Goal: Obtain resource: Download file/media

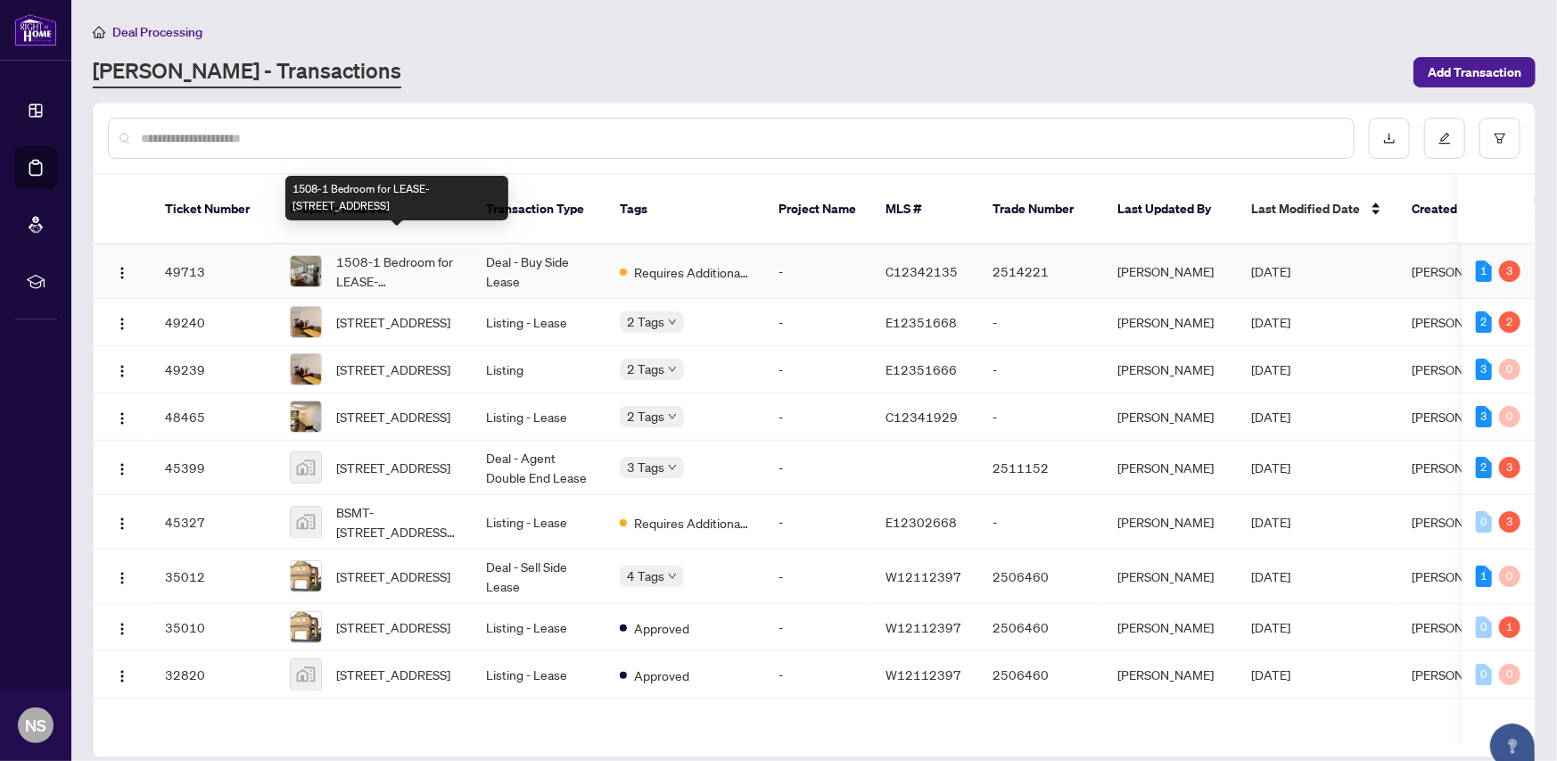
click at [375, 252] on span "1508-1 Bedroom for LEASE-55 Regent Park Blvd, Toronto, Ontario M5A 0C2, Canada" at bounding box center [396, 271] width 121 height 39
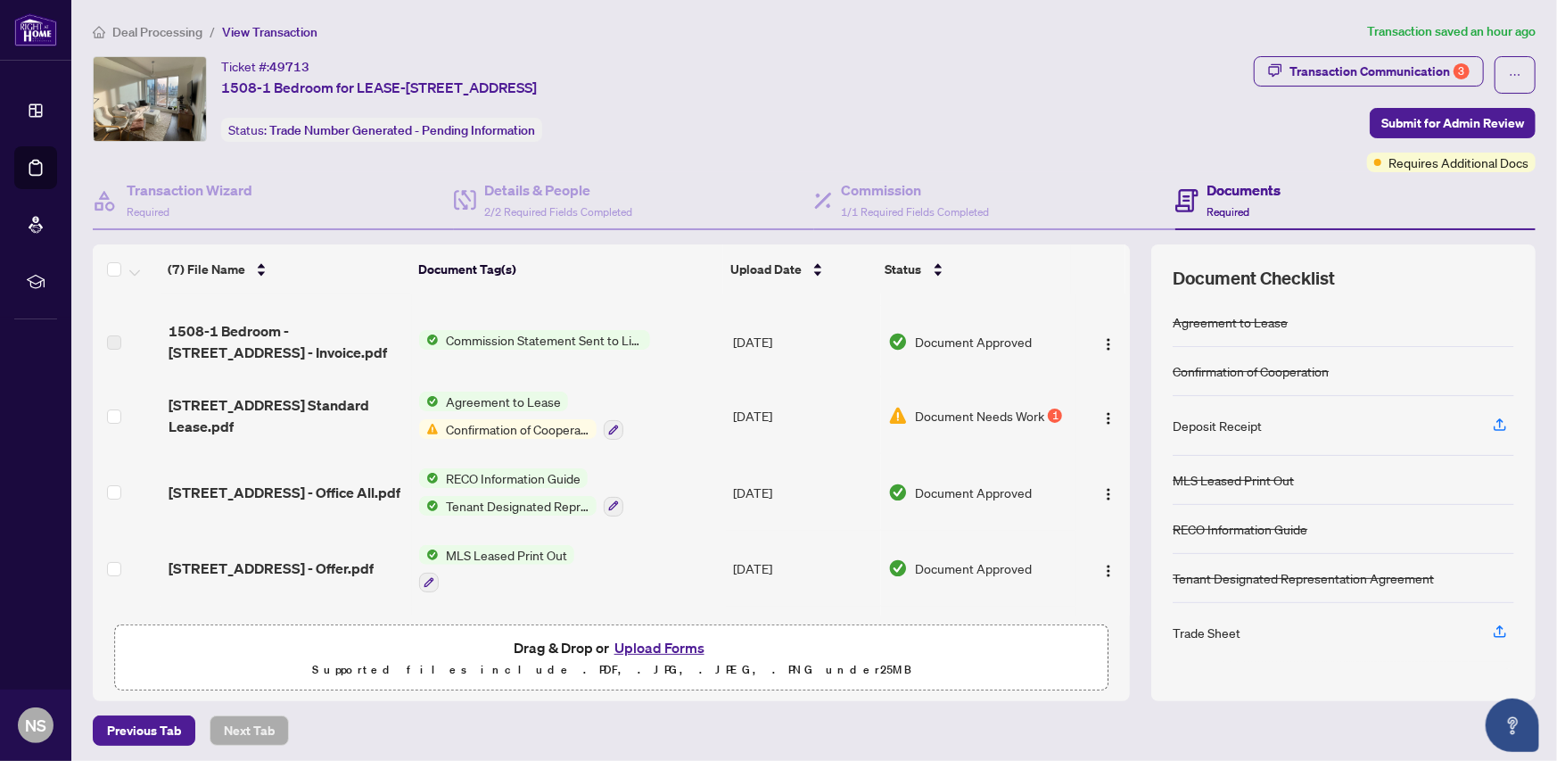
scroll to position [62, 0]
click at [1048, 413] on div "1" at bounding box center [1055, 414] width 14 height 14
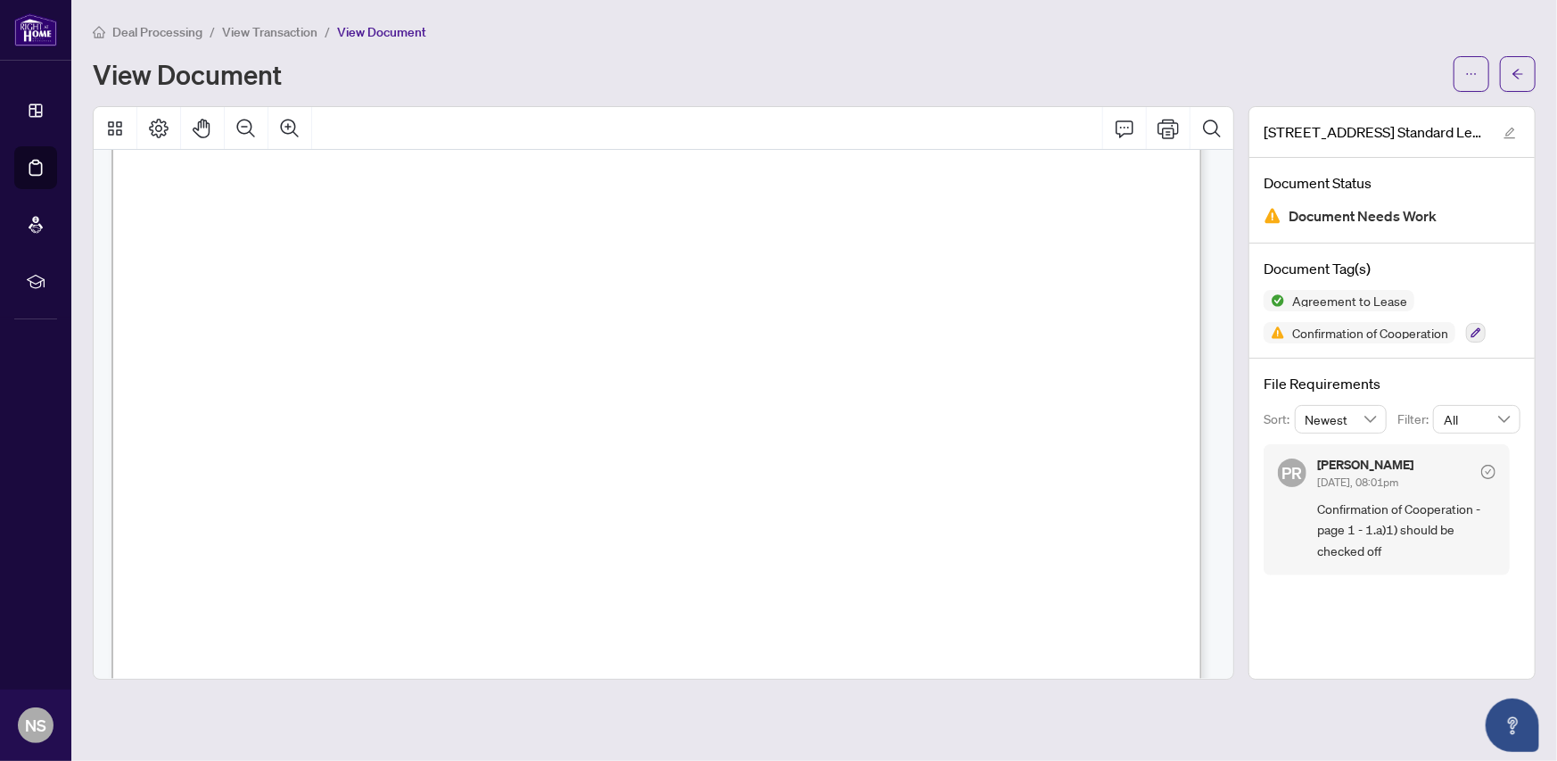
scroll to position [6422, 0]
click at [1299, 332] on span "Confirmation of Cooperation" at bounding box center [1370, 332] width 170 height 12
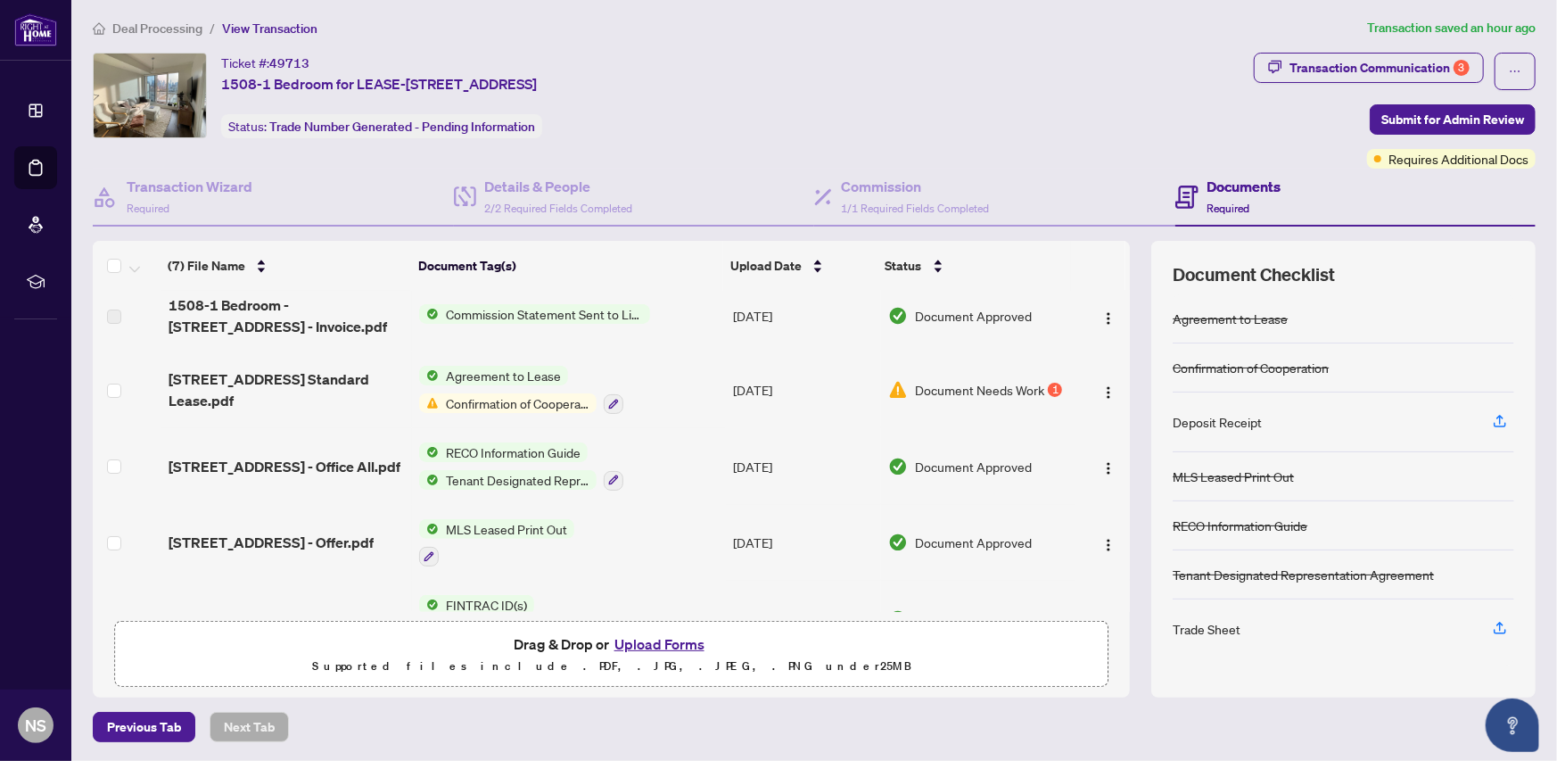
scroll to position [205, 0]
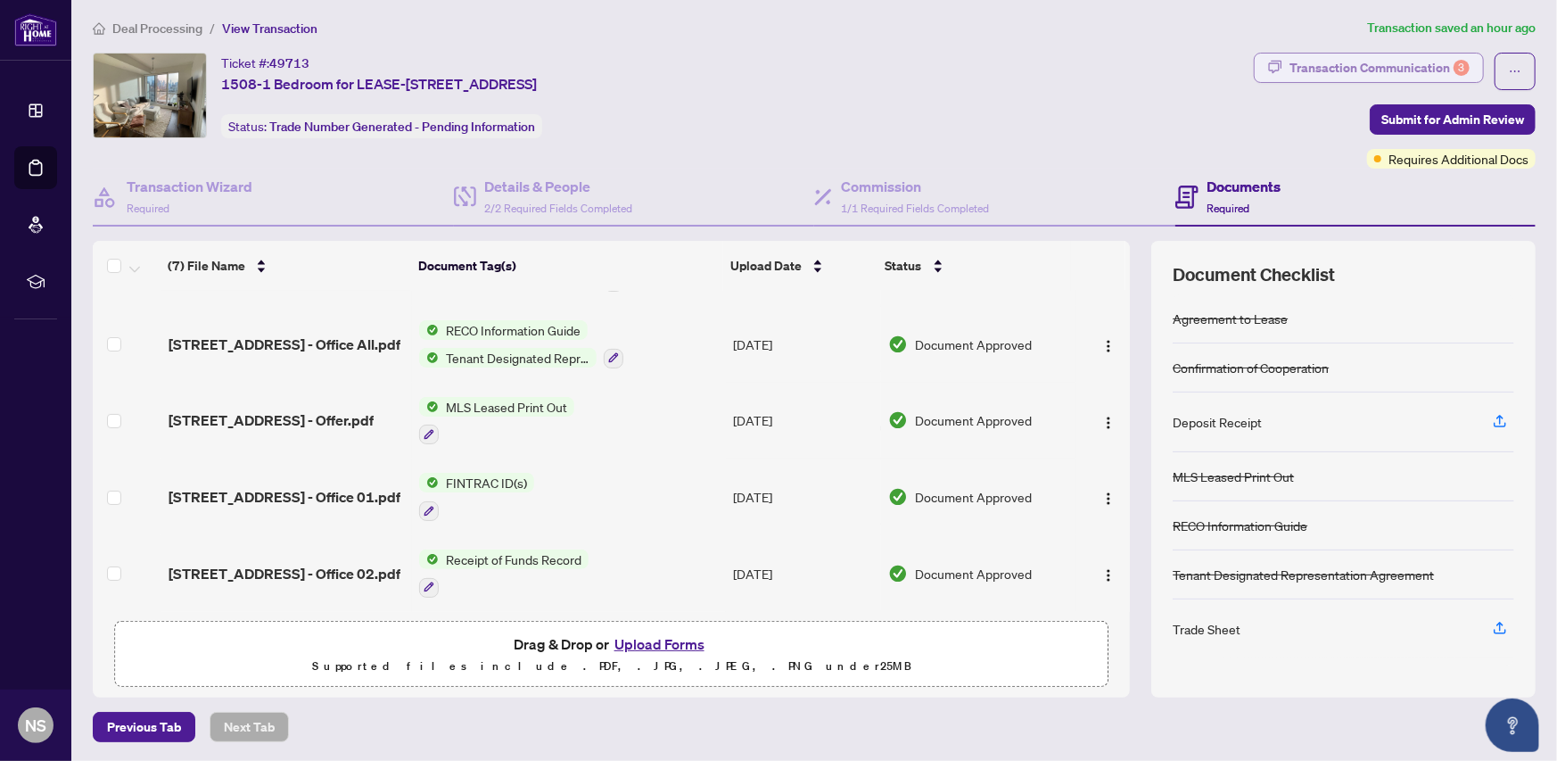
click at [1304, 62] on div "Transaction Communication 3" at bounding box center [1380, 68] width 180 height 29
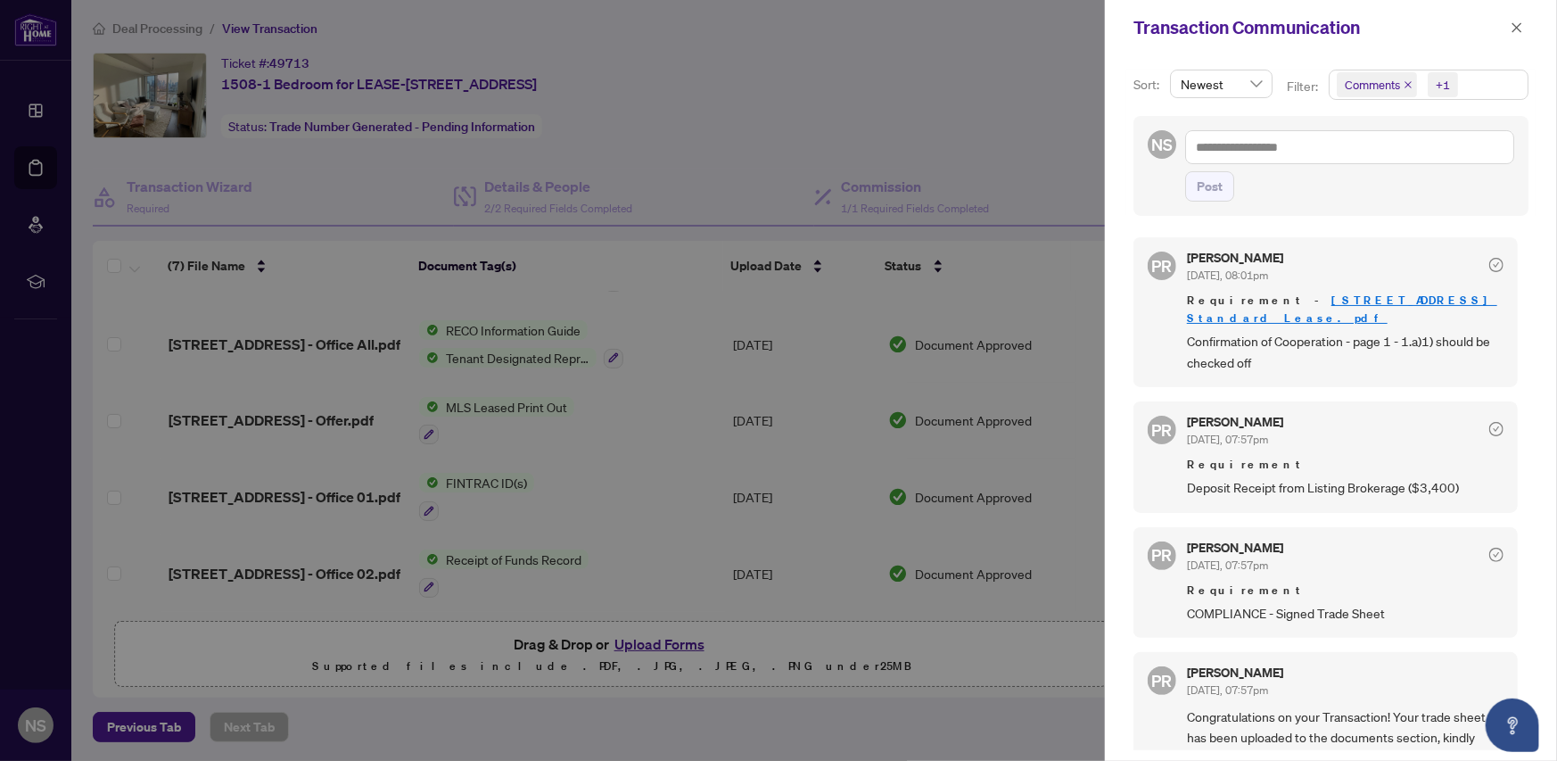
click at [1356, 294] on link "[STREET_ADDRESS] Standard Lease.pdf" at bounding box center [1342, 309] width 310 height 33
click at [1516, 25] on icon "close" at bounding box center [1517, 27] width 12 height 12
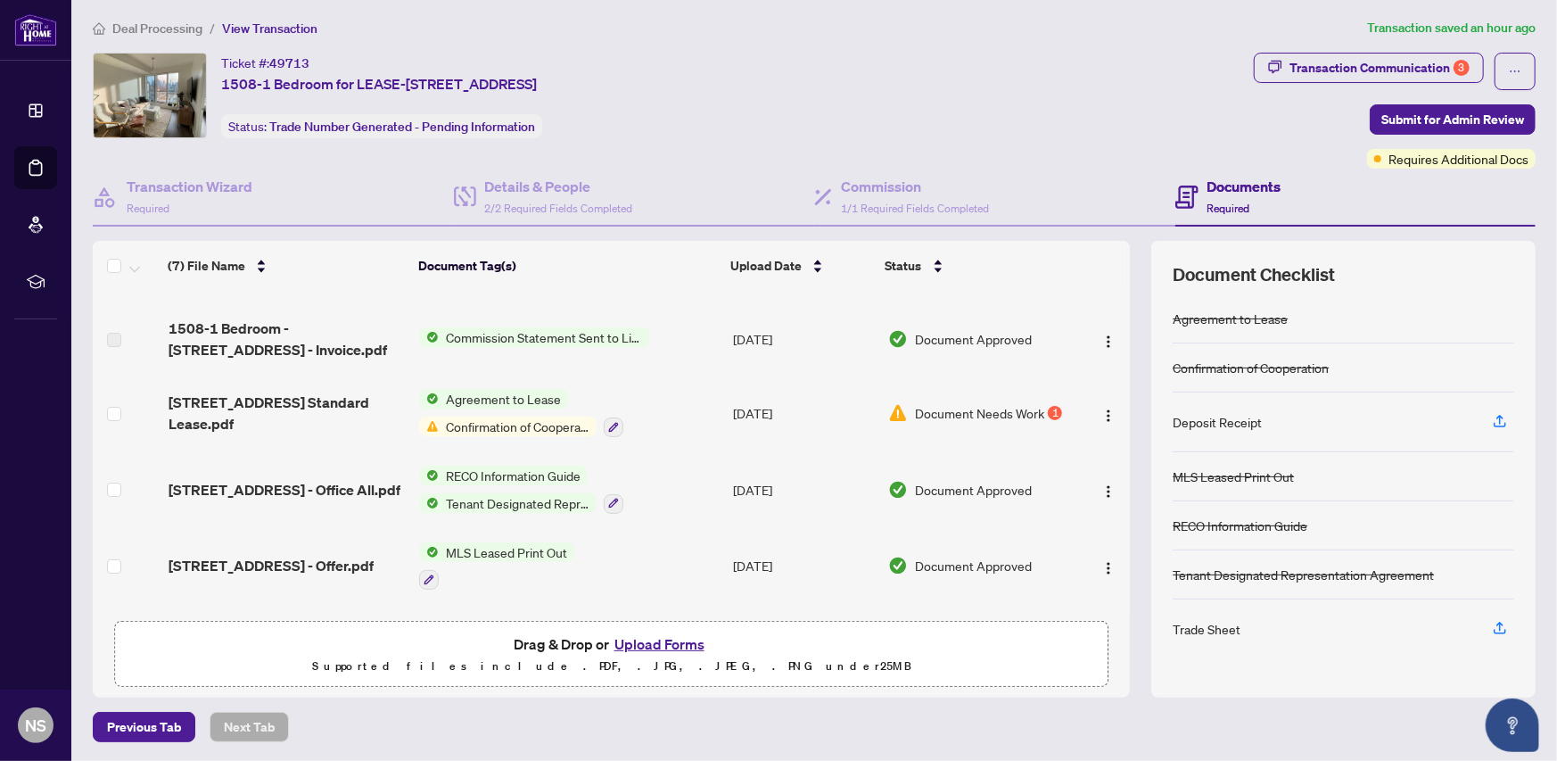
scroll to position [0, 0]
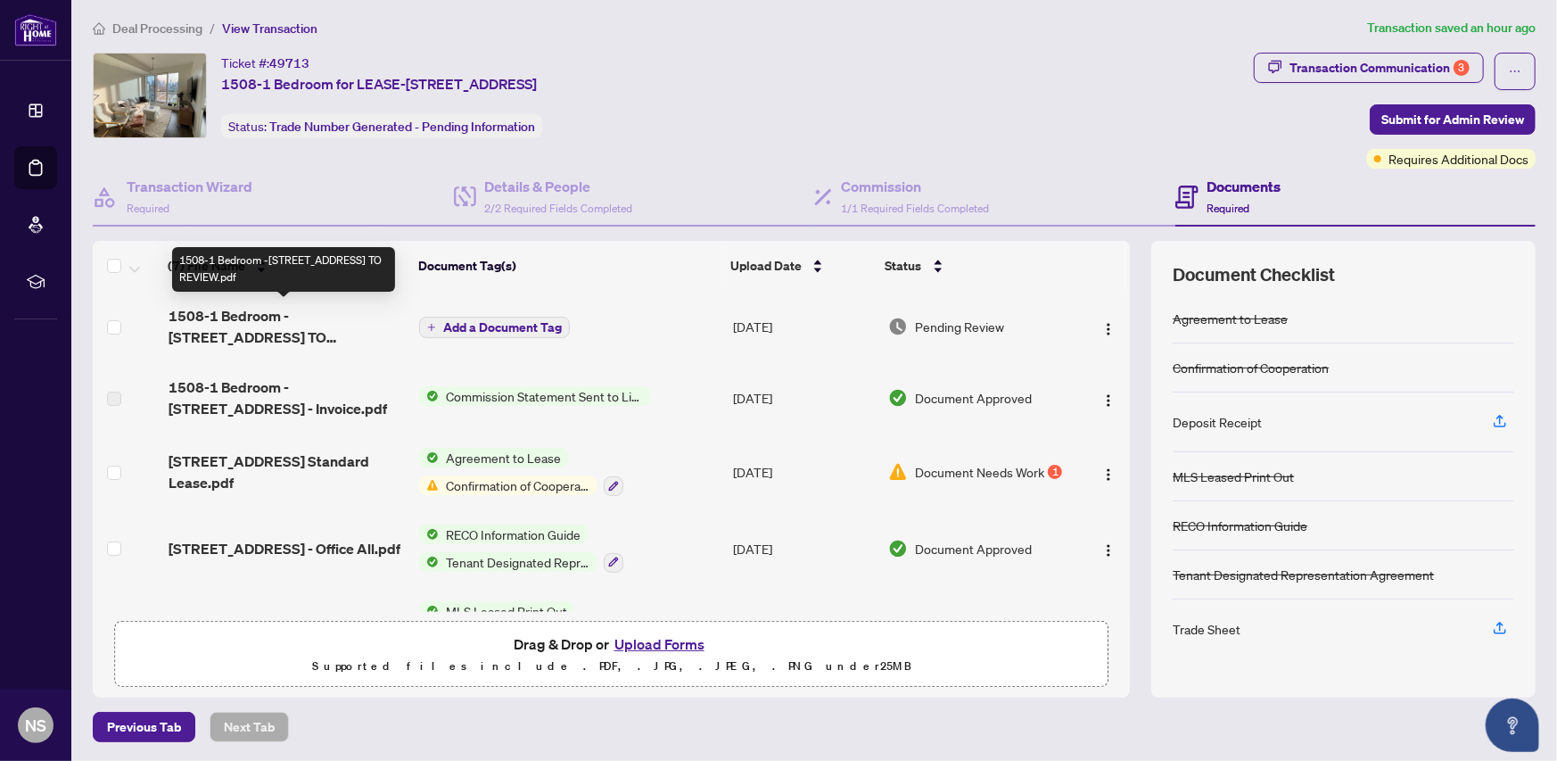
click at [346, 332] on span "1508-1 Bedroom -55 Regent Park Blvd - TS - AGENT TO REVIEW.pdf" at bounding box center [287, 326] width 237 height 43
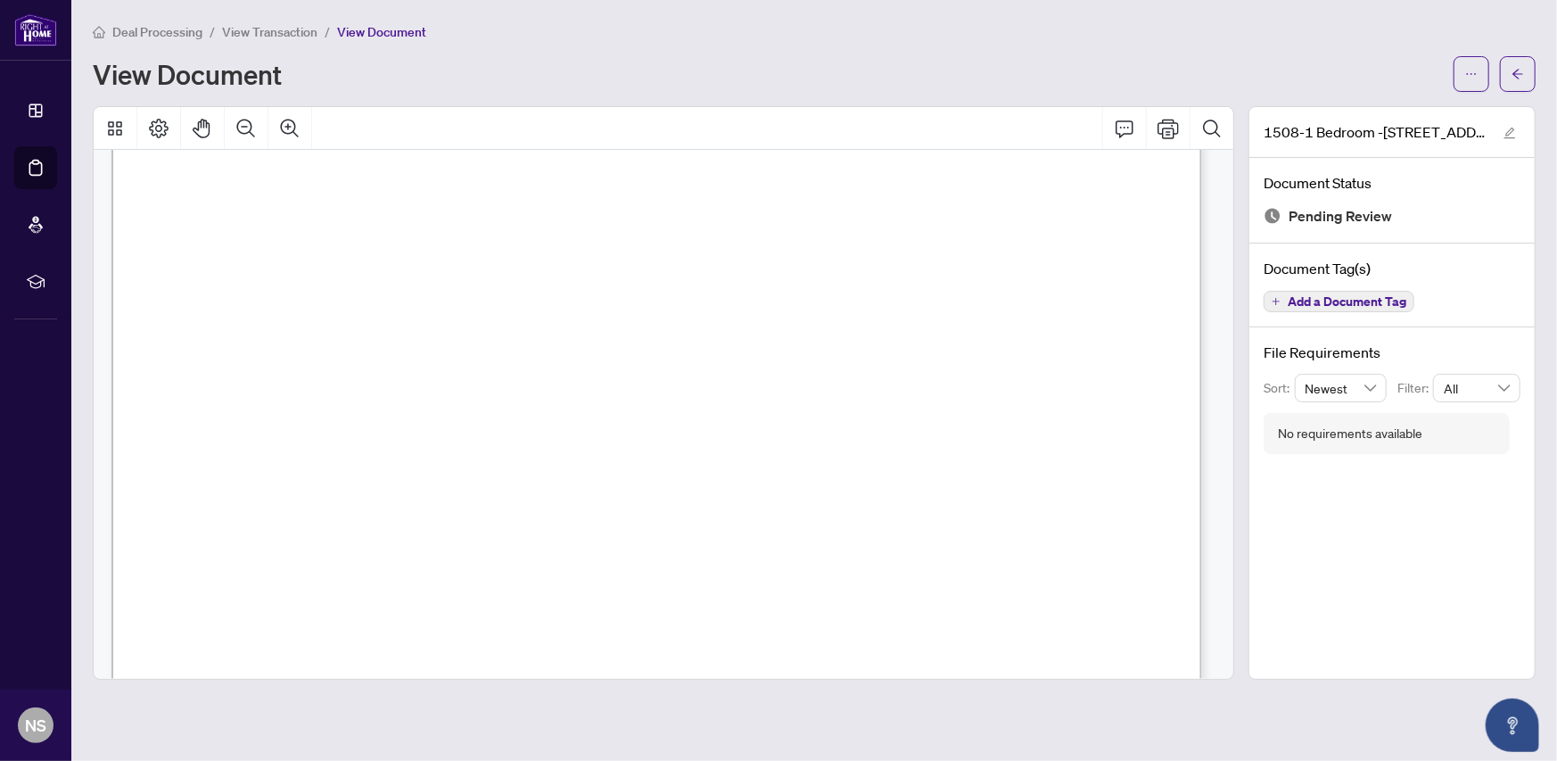
scroll to position [535, 0]
click at [1168, 125] on icon "Print" at bounding box center [1168, 128] width 21 height 21
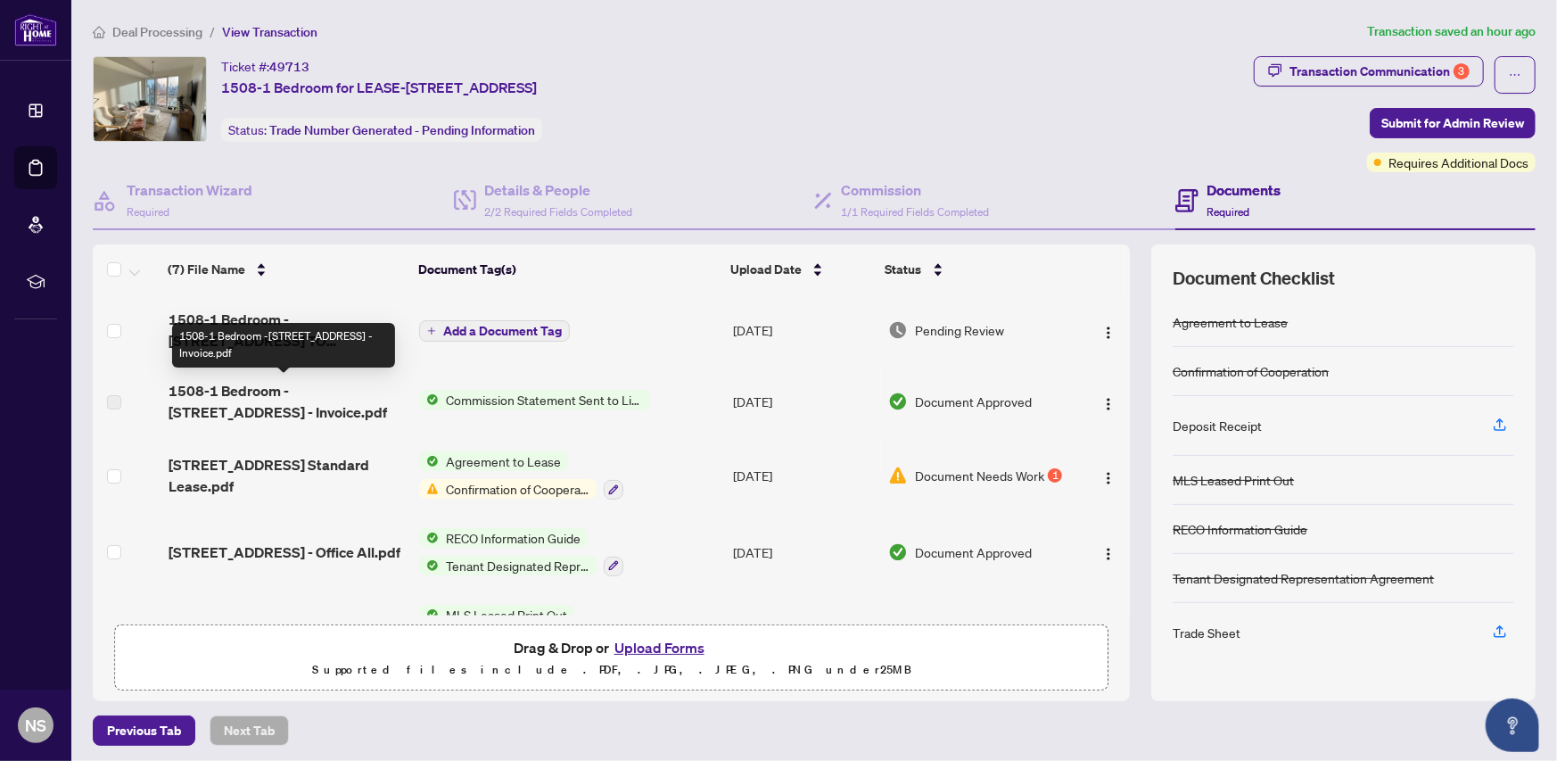
click at [326, 390] on span "1508-1 Bedroom -55 Regent Park Blvd - Invoice.pdf" at bounding box center [287, 401] width 237 height 43
click at [203, 401] on span "1508-1 Bedroom -55 Regent Park Blvd - Invoice.pdf" at bounding box center [287, 401] width 237 height 43
click at [213, 413] on span "1508-1 Bedroom -55 Regent Park Blvd - Invoice.pdf" at bounding box center [287, 401] width 237 height 43
click at [198, 395] on span "1508-1 Bedroom -55 Regent Park Blvd - Invoice.pdf" at bounding box center [287, 401] width 237 height 43
click at [292, 389] on span "1508-1 Bedroom -55 Regent Park Blvd - Invoice.pdf" at bounding box center [287, 401] width 237 height 43
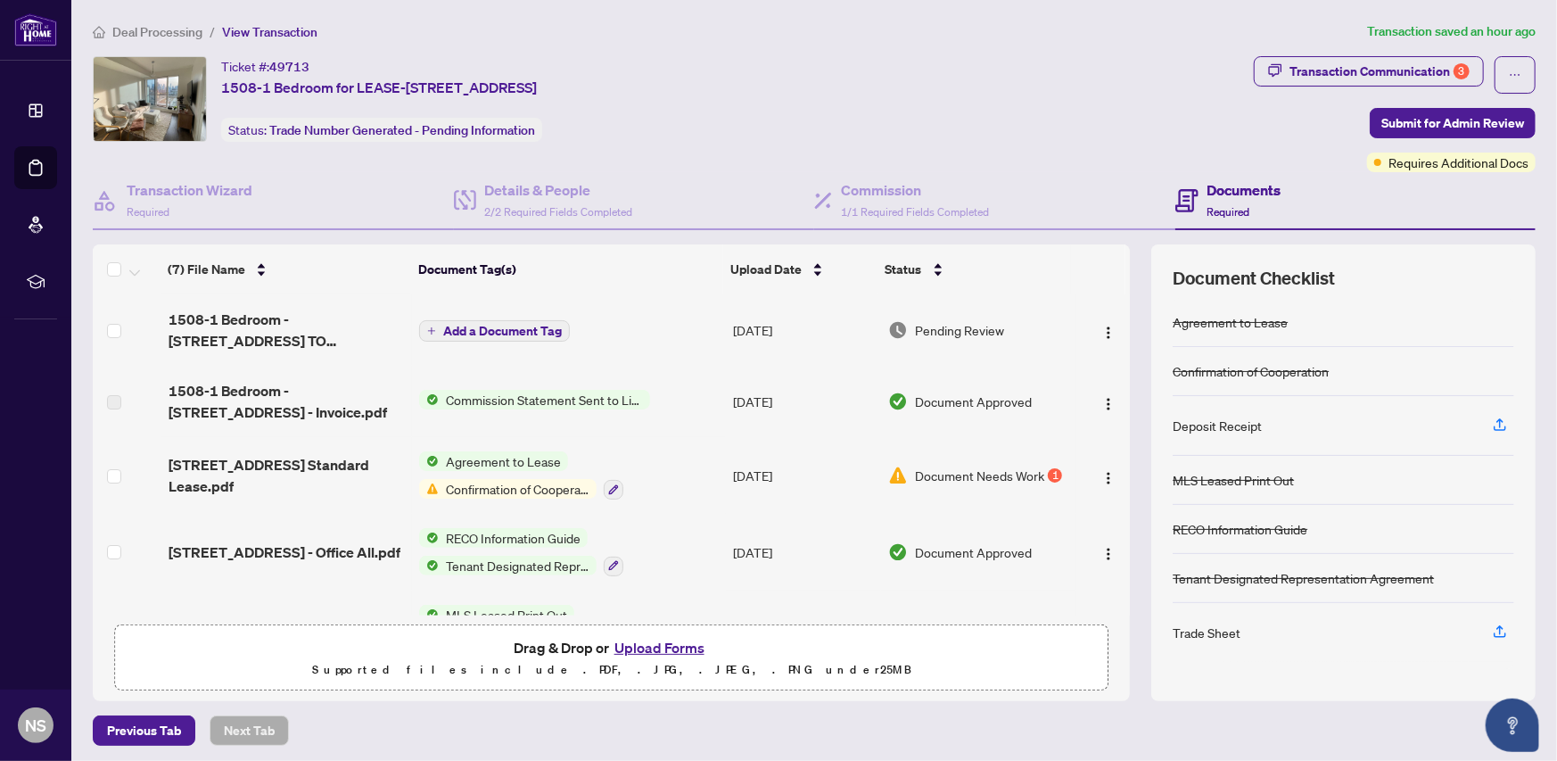
click at [668, 645] on button "Upload Forms" at bounding box center [659, 647] width 101 height 23
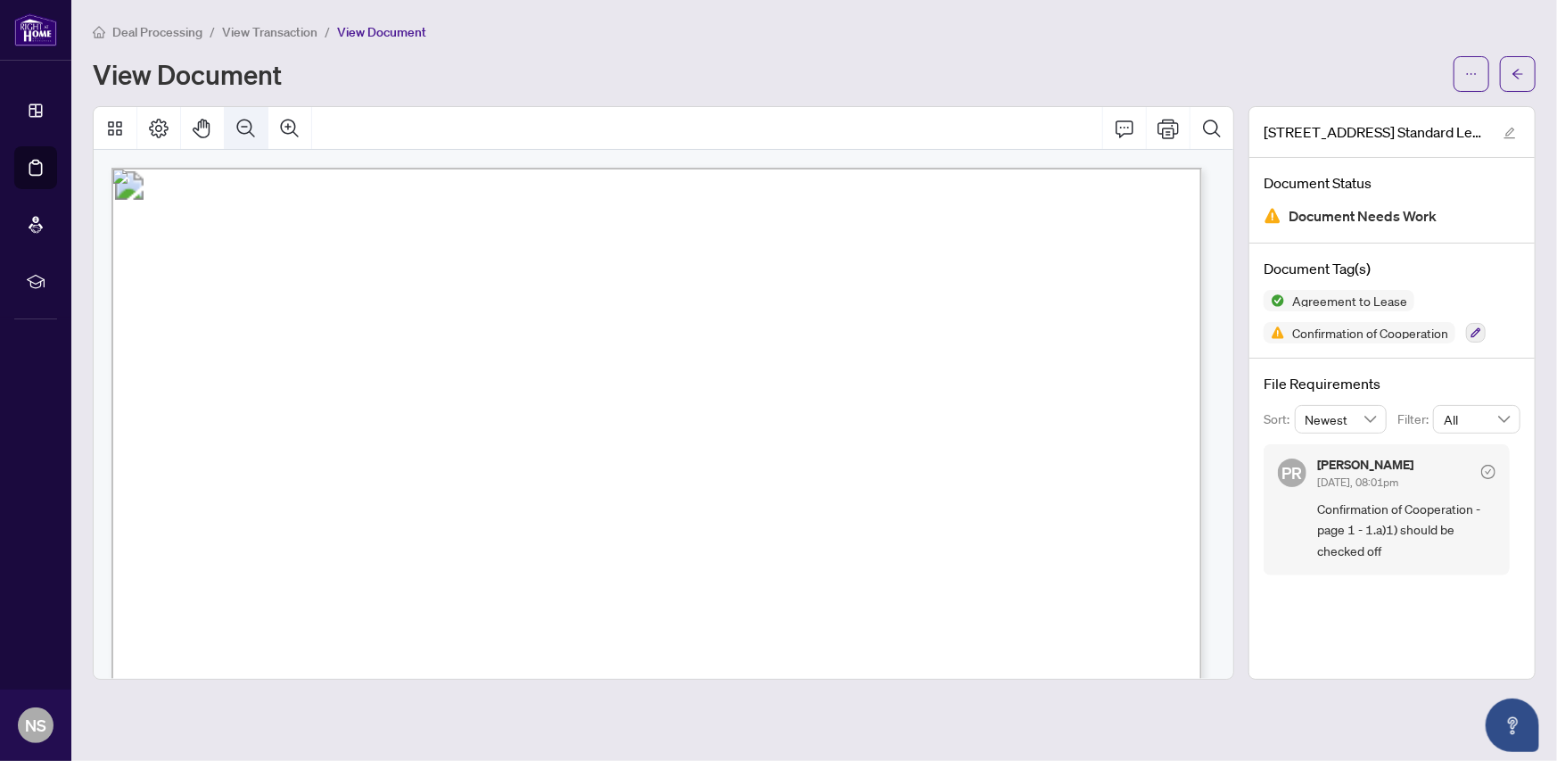
click at [244, 131] on icon "Zoom Out" at bounding box center [246, 128] width 18 height 18
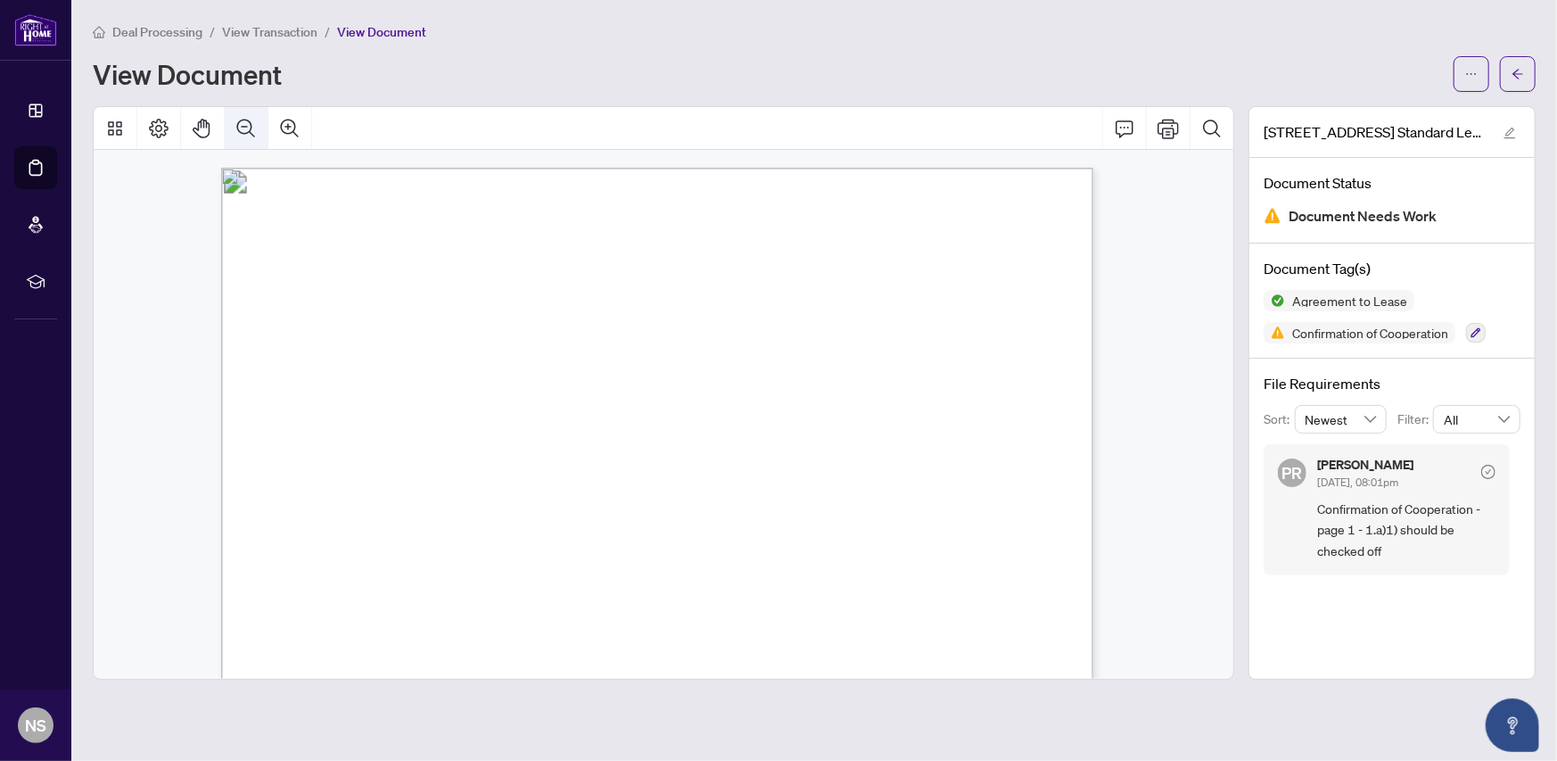
click at [244, 130] on icon "Zoom Out" at bounding box center [245, 128] width 21 height 21
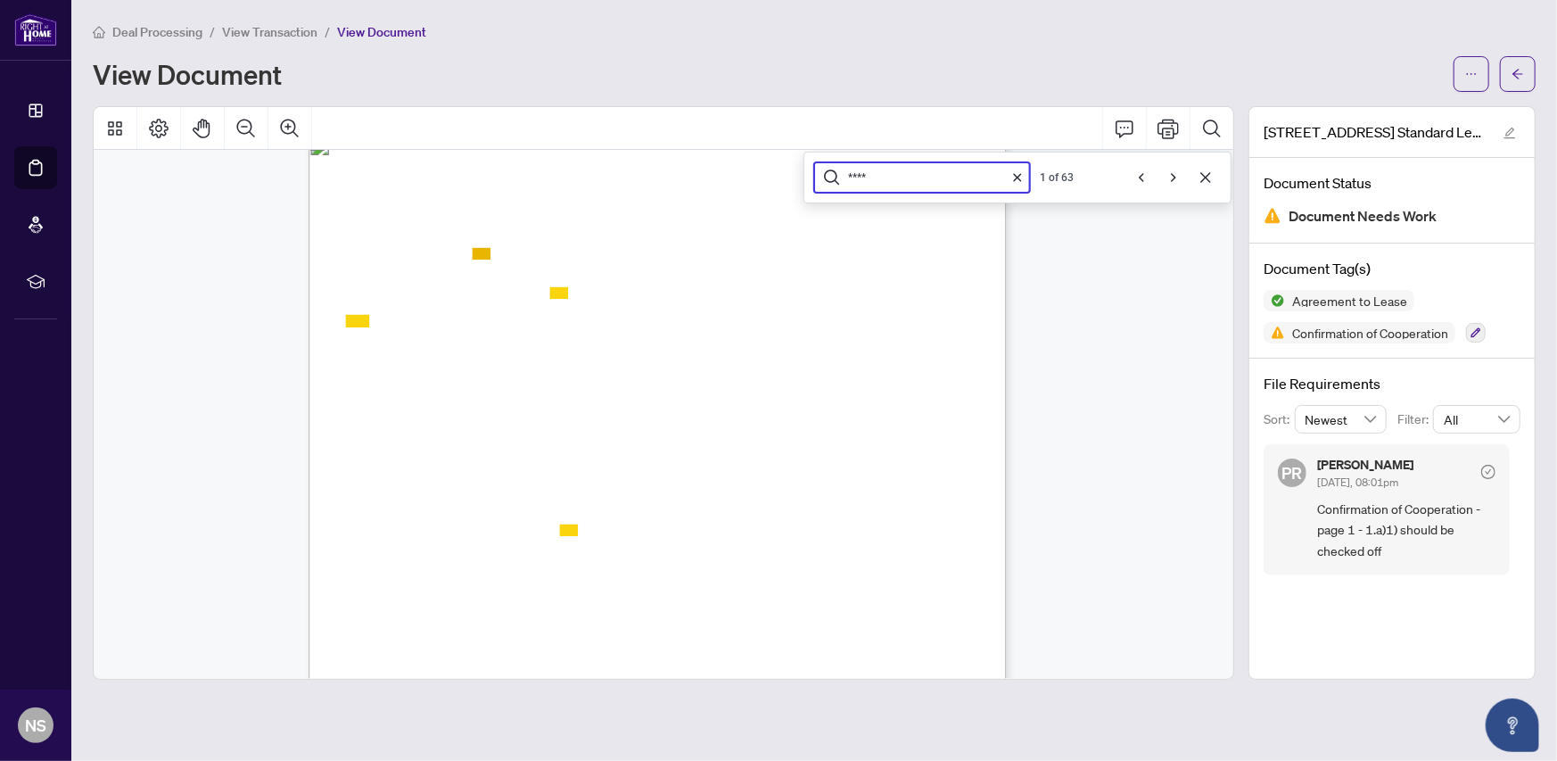
scroll to position [4933, 0]
type input "****"
click at [1172, 175] on icon "Next" at bounding box center [1174, 177] width 14 height 14
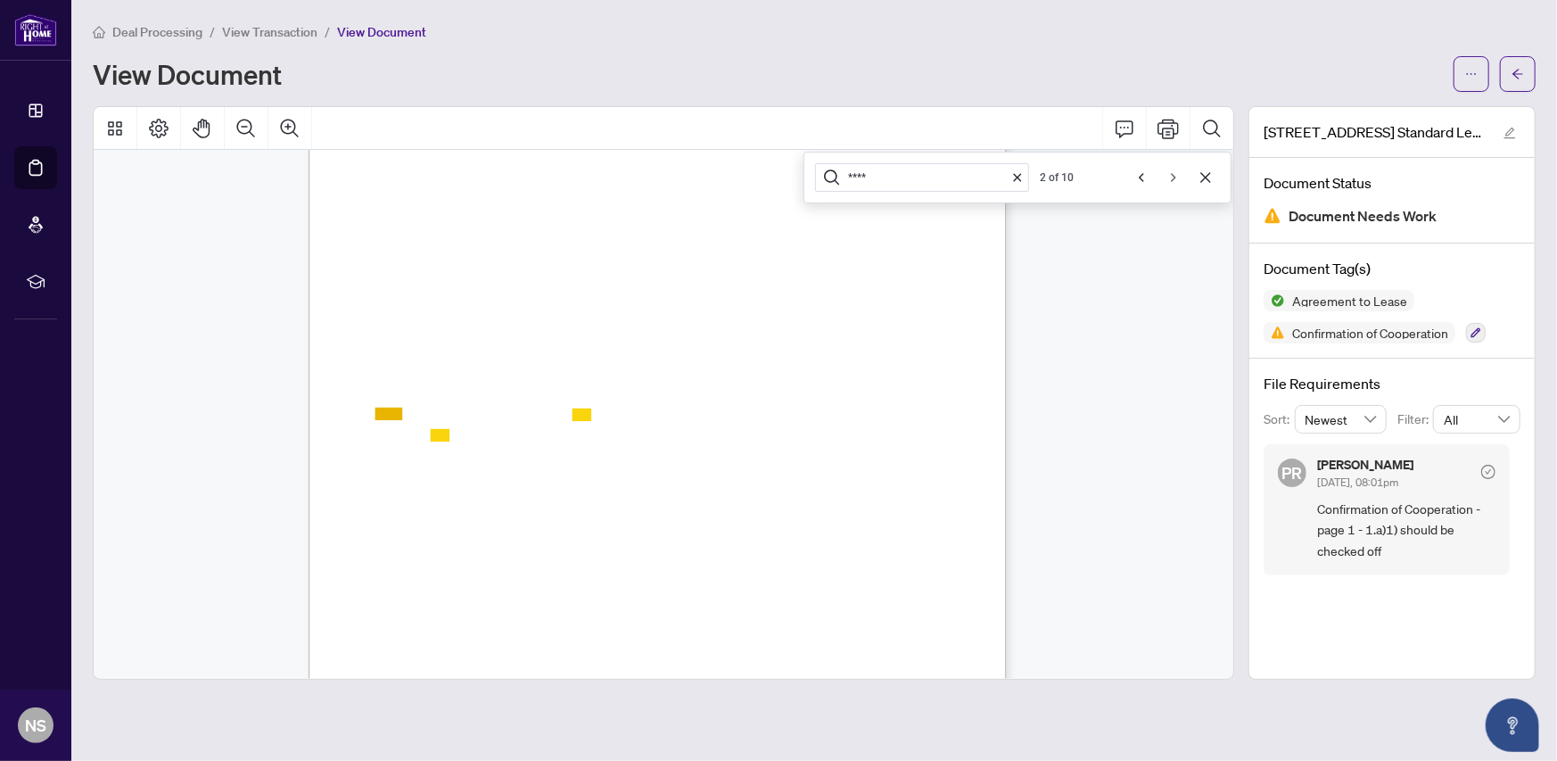
click at [1172, 175] on icon "Next" at bounding box center [1174, 177] width 14 height 14
click at [1173, 175] on icon "Next" at bounding box center [1174, 177] width 14 height 14
click at [1173, 174] on icon "Next" at bounding box center [1174, 177] width 14 height 14
